Goal: Information Seeking & Learning: Learn about a topic

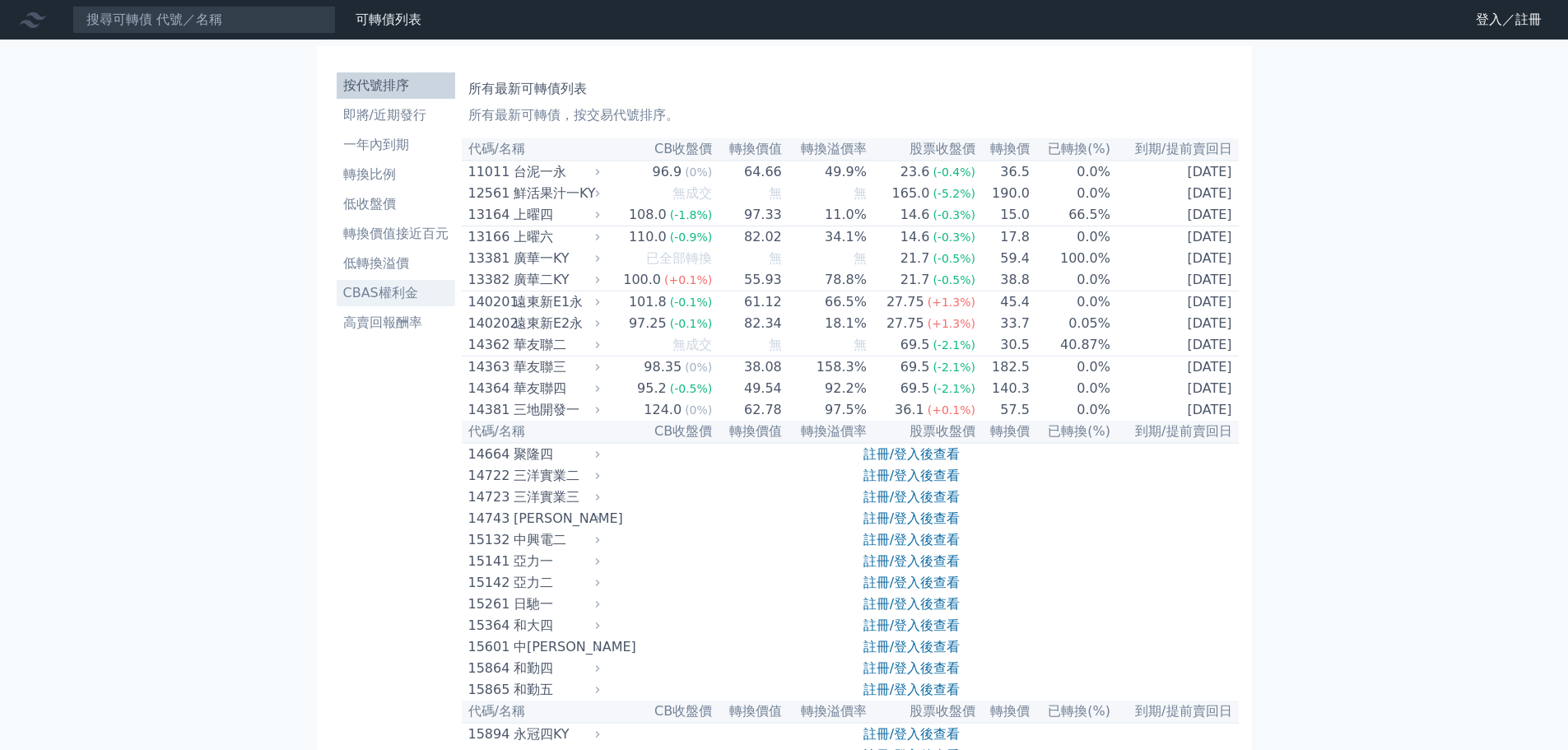
drag, startPoint x: 408, startPoint y: 296, endPoint x: 415, endPoint y: 290, distance: 9.2
click at [408, 295] on li "CBAS權利金" at bounding box center [395, 292] width 119 height 19
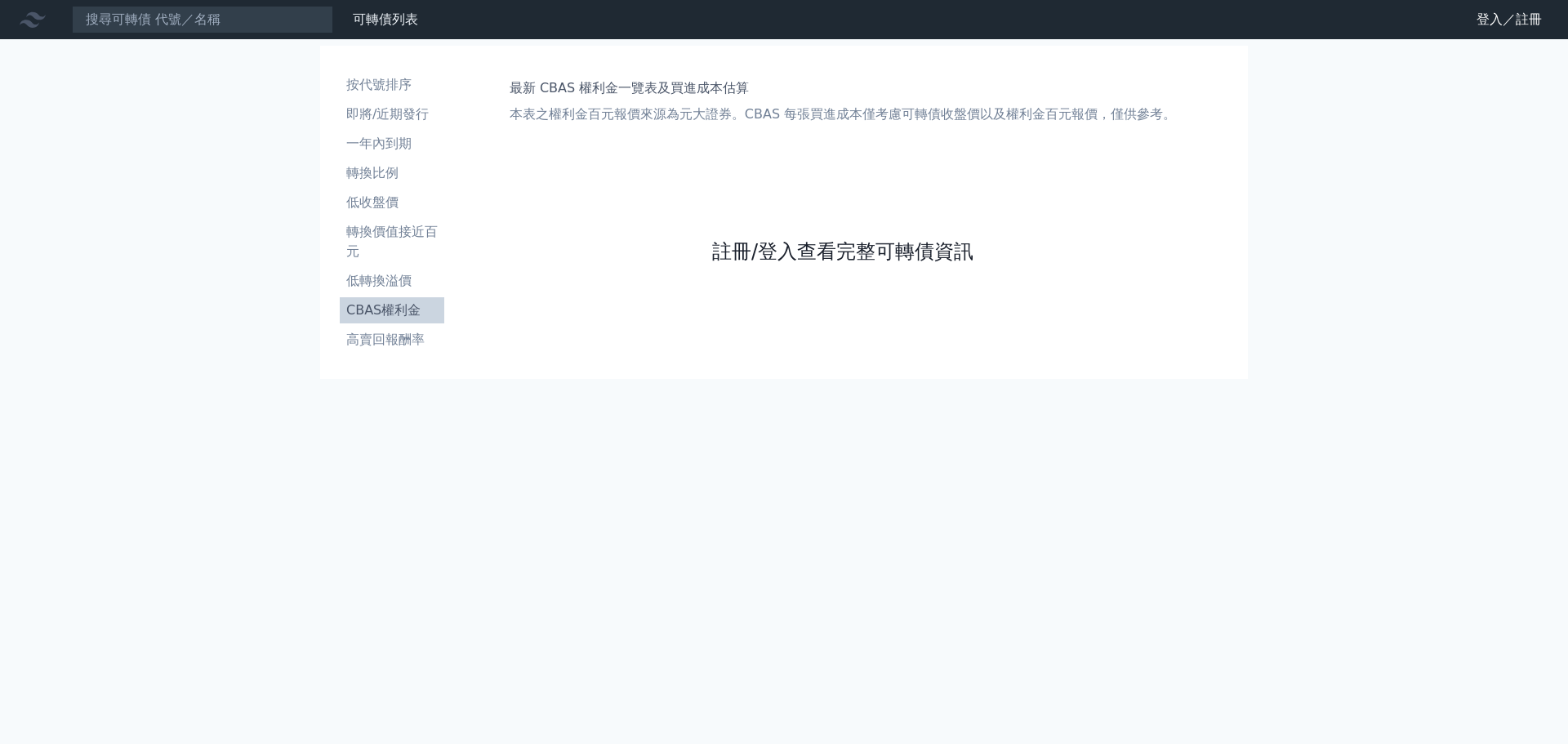
click at [800, 242] on link "註冊/登入查看完整可轉債資訊" at bounding box center [843, 251] width 262 height 26
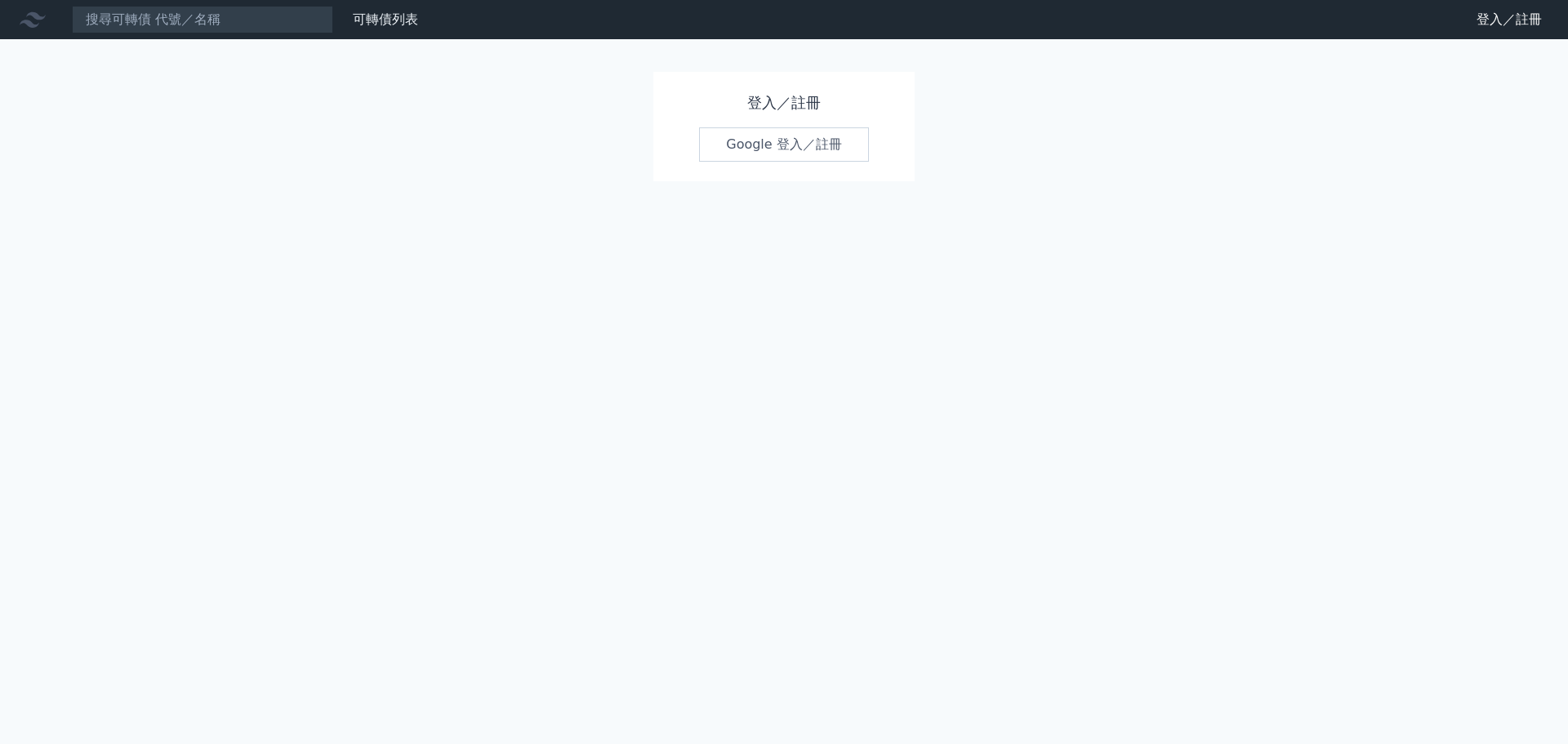
click at [792, 166] on div "登入／註冊 Google 登入／註冊" at bounding box center [784, 127] width 262 height 109
click at [789, 153] on link "Google 登入／註冊" at bounding box center [784, 145] width 170 height 35
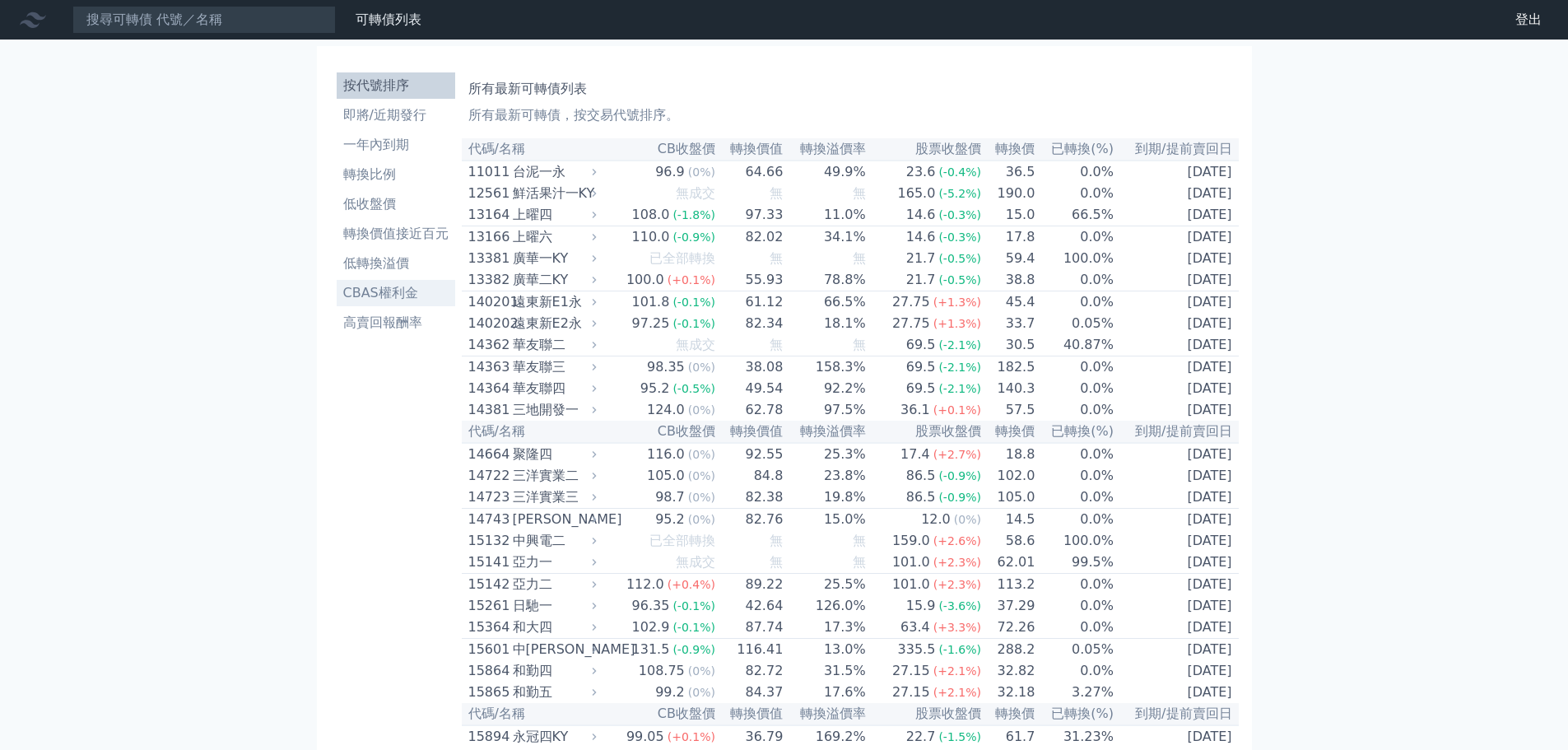
click at [437, 289] on li "CBAS權利金" at bounding box center [395, 292] width 119 height 19
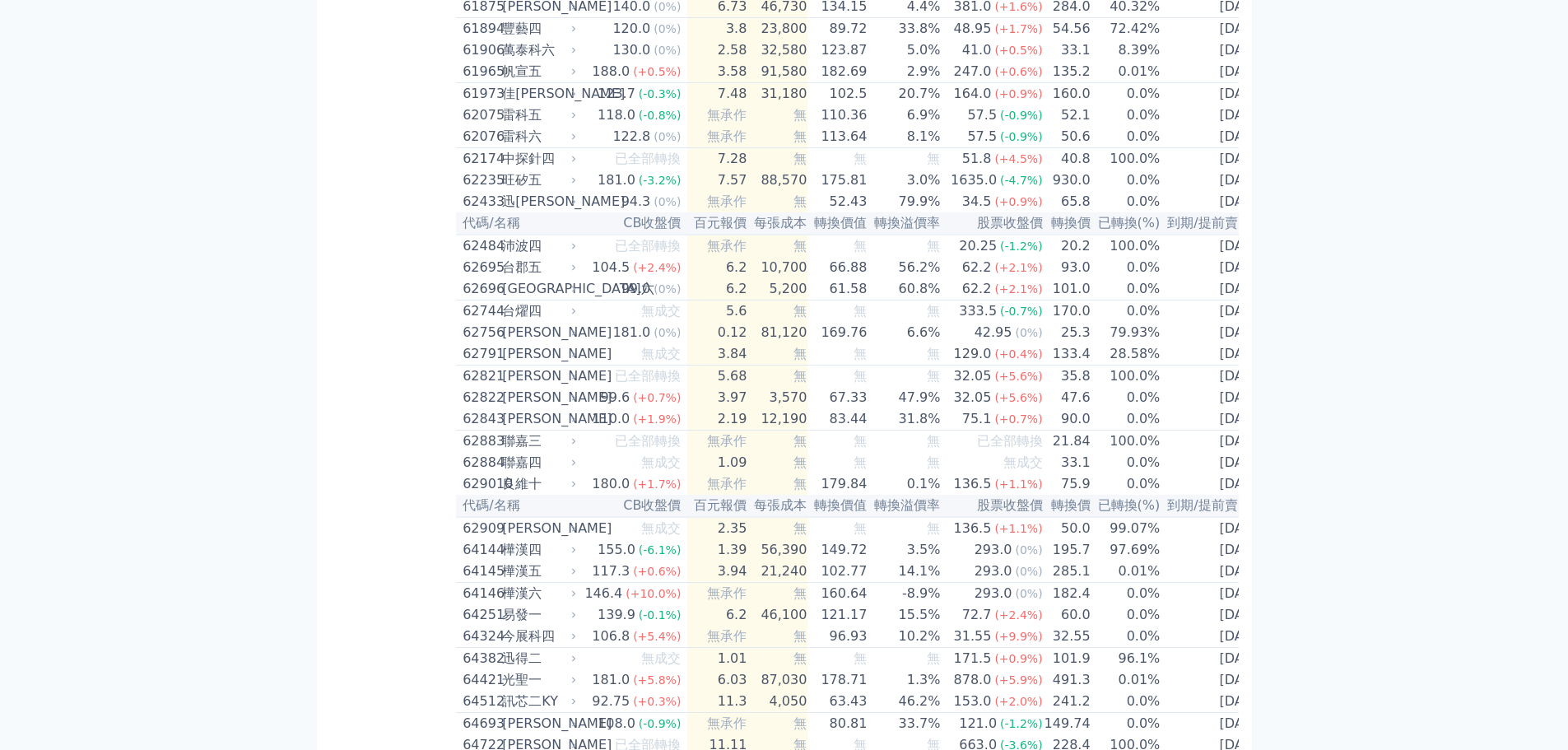
scroll to position [6124, 0]
